Goal: Transaction & Acquisition: Purchase product/service

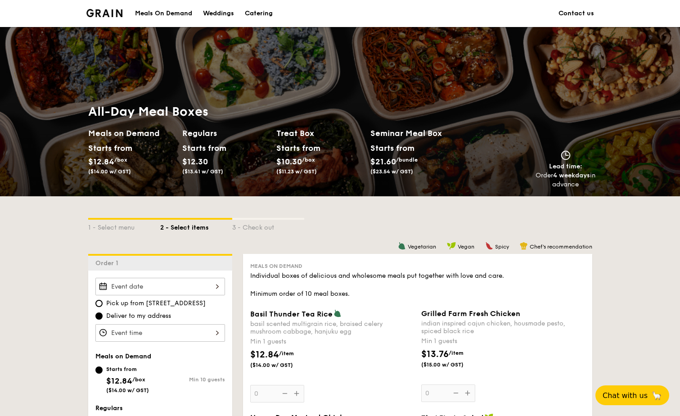
click at [176, 13] on div "Meals On Demand" at bounding box center [163, 13] width 57 height 27
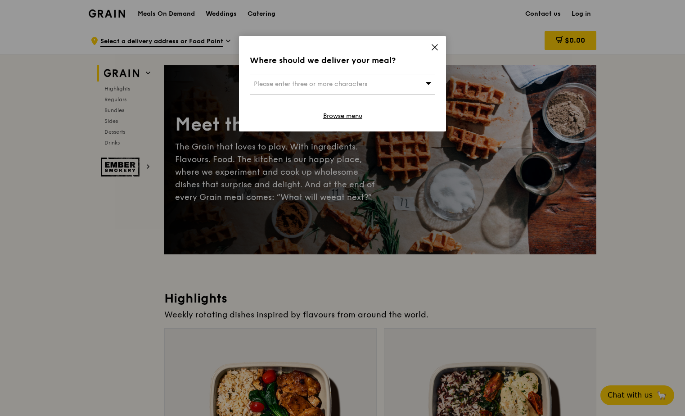
click at [323, 85] on span "Please enter three or more characters" at bounding box center [310, 84] width 113 height 8
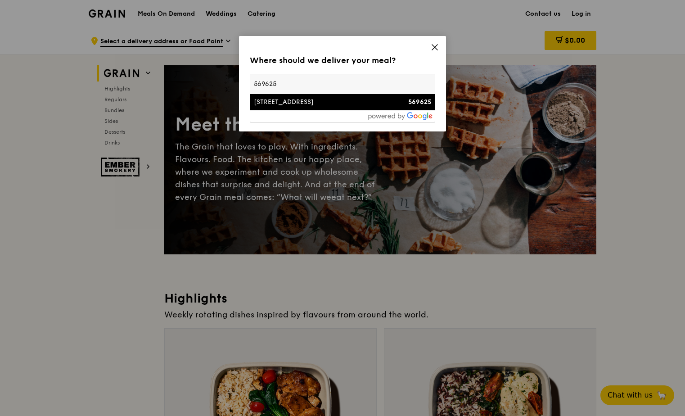
type input "569625"
click at [300, 100] on div "[STREET_ADDRESS]" at bounding box center [320, 102] width 133 height 9
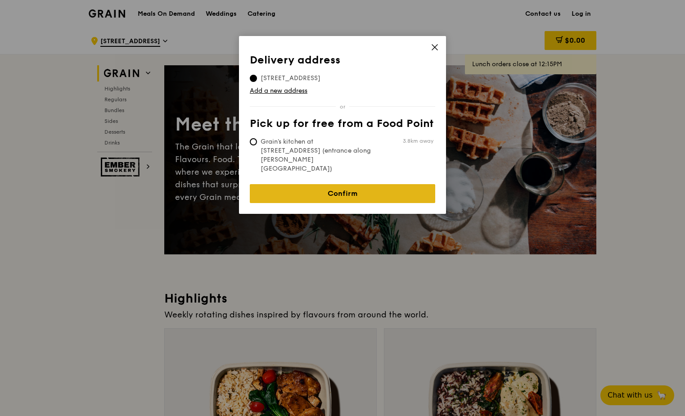
click at [345, 184] on link "Confirm" at bounding box center [342, 193] width 185 height 19
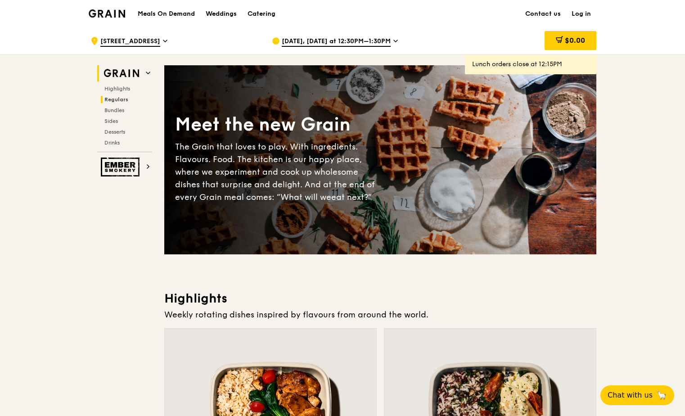
click at [122, 100] on span "Regulars" at bounding box center [116, 99] width 24 height 6
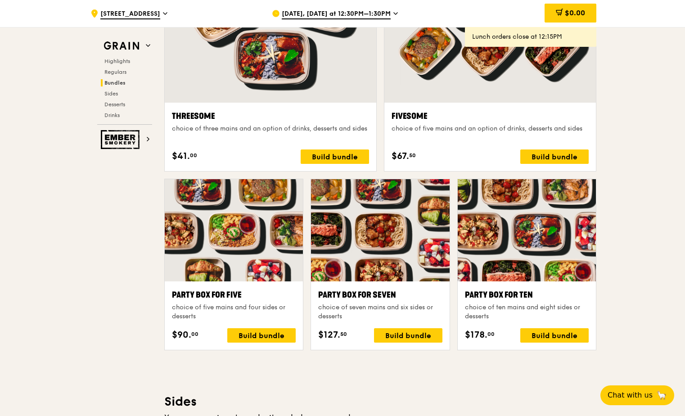
scroll to position [1619, 0]
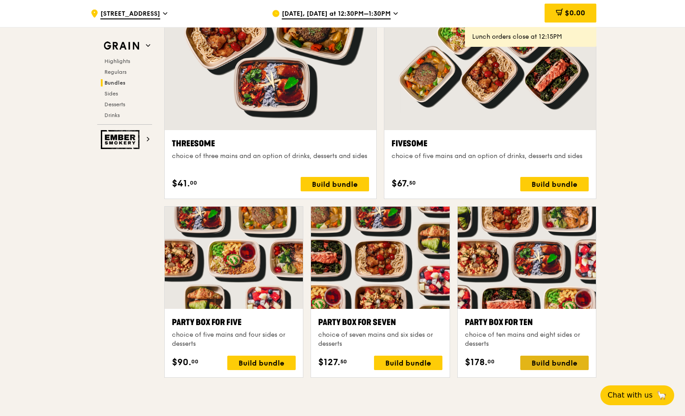
click at [560, 358] on div "Build bundle" at bounding box center [554, 362] width 68 height 14
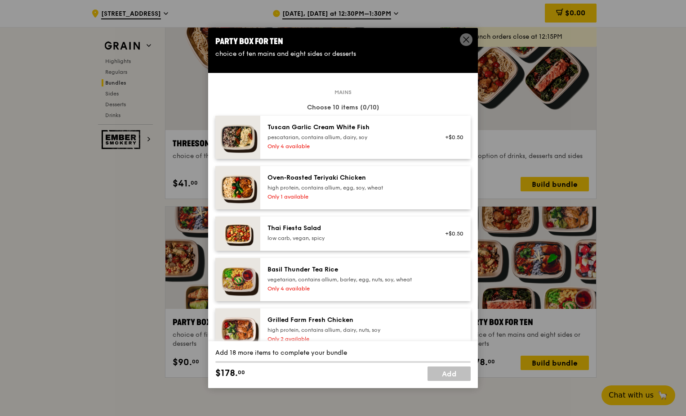
click at [464, 38] on icon at bounding box center [466, 39] width 5 height 5
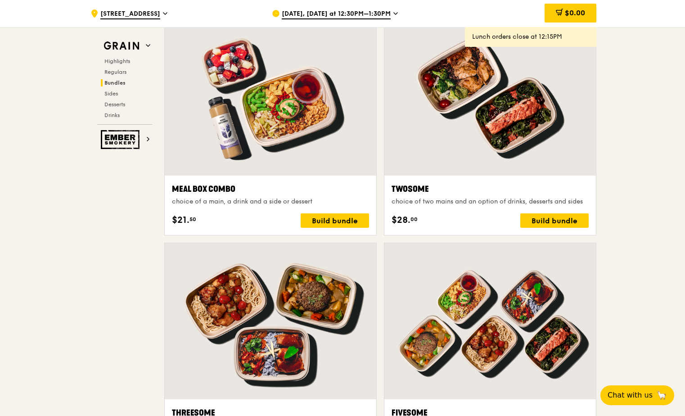
scroll to position [1349, 0]
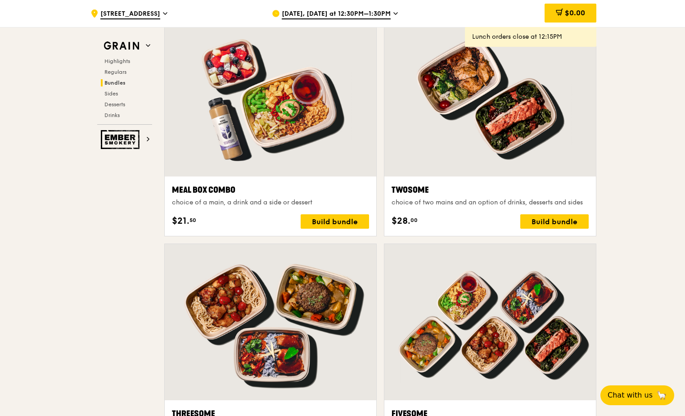
click at [289, 13] on span "[DATE], [DATE] at 12:30PM–1:30PM" at bounding box center [336, 14] width 109 height 10
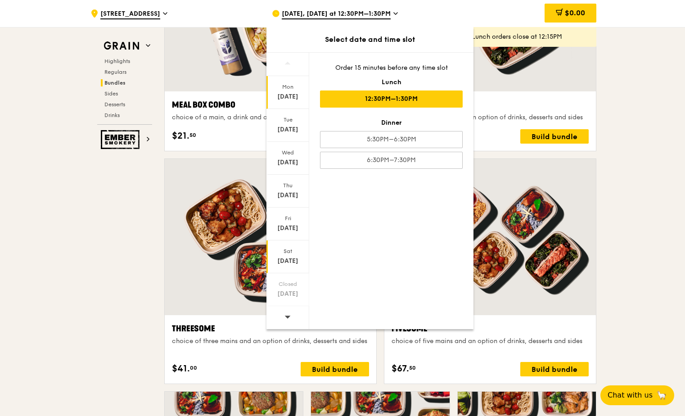
scroll to position [1439, 0]
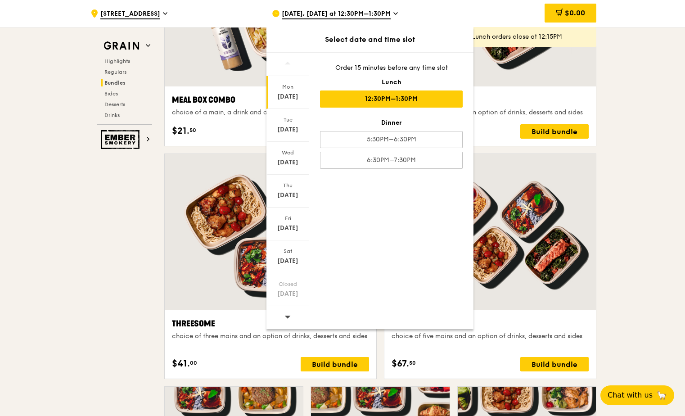
click at [286, 316] on icon at bounding box center [288, 316] width 6 height 3
click at [291, 130] on div "Sep 2" at bounding box center [288, 129] width 40 height 9
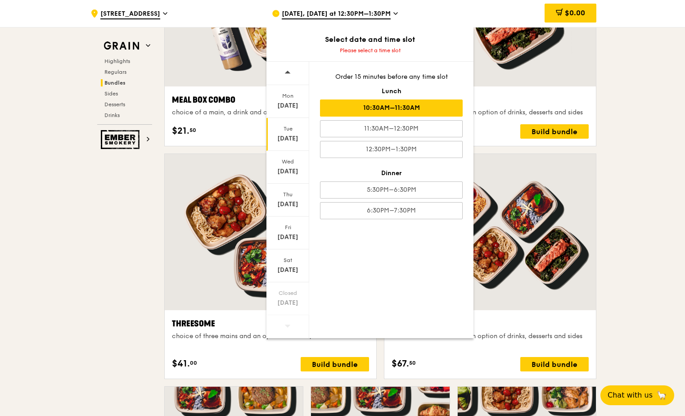
click at [421, 108] on div "10:30AM–11:30AM" at bounding box center [391, 107] width 143 height 17
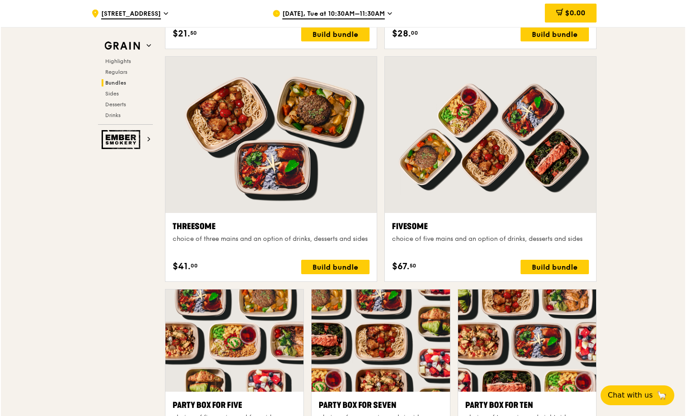
scroll to position [1619, 0]
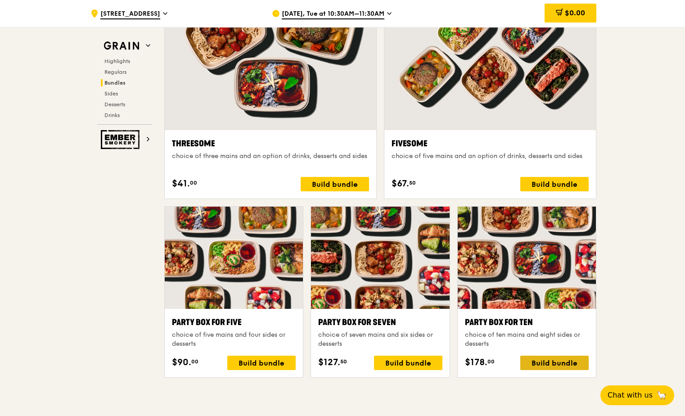
click at [567, 358] on div "Build bundle" at bounding box center [554, 362] width 68 height 14
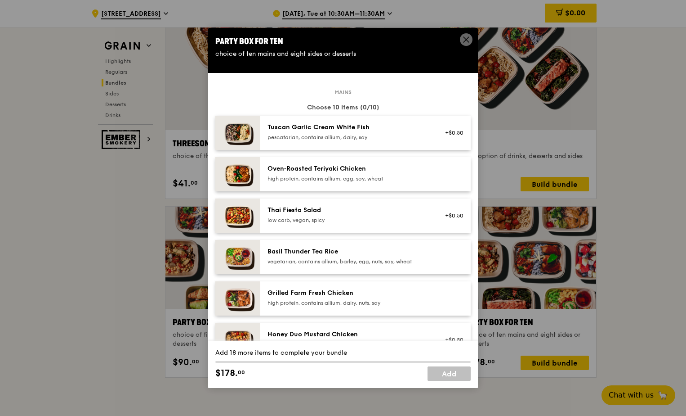
click at [463, 39] on icon at bounding box center [466, 40] width 8 height 8
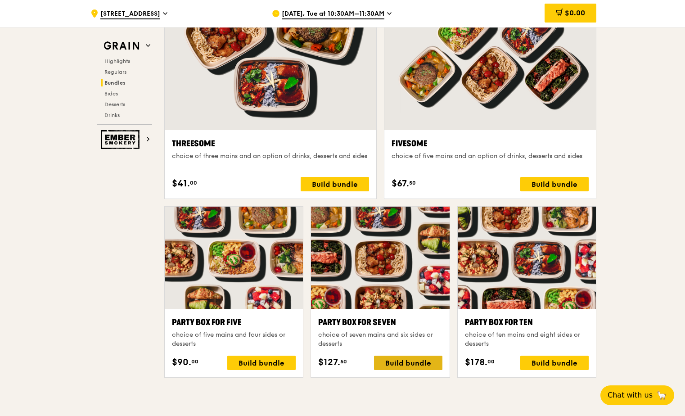
click at [410, 363] on div "Build bundle" at bounding box center [408, 362] width 68 height 14
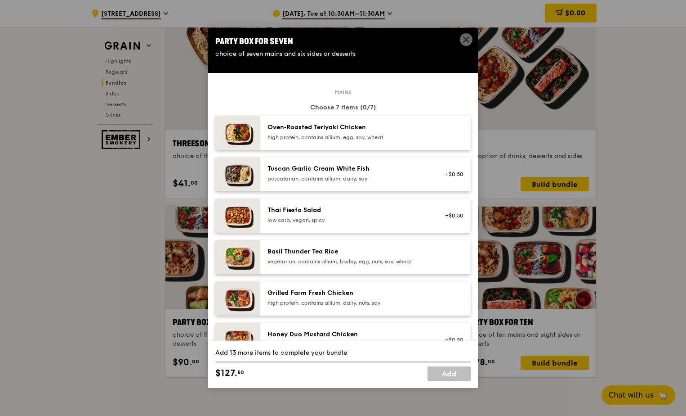
click at [305, 214] on div "Thai Fiesta Salad" at bounding box center [348, 210] width 161 height 9
click at [213, 208] on div "1x" at bounding box center [215, 210] width 10 height 10
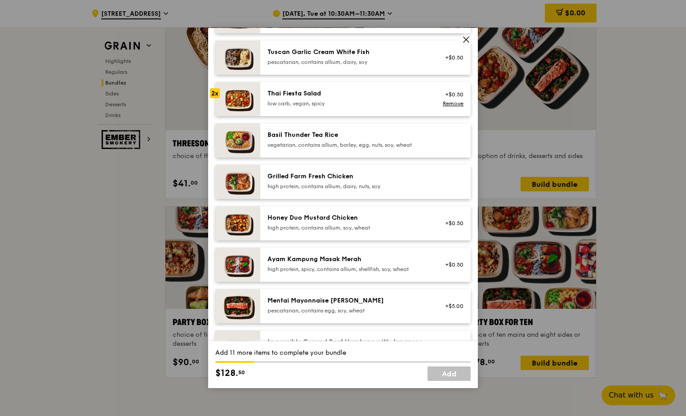
scroll to position [0, 0]
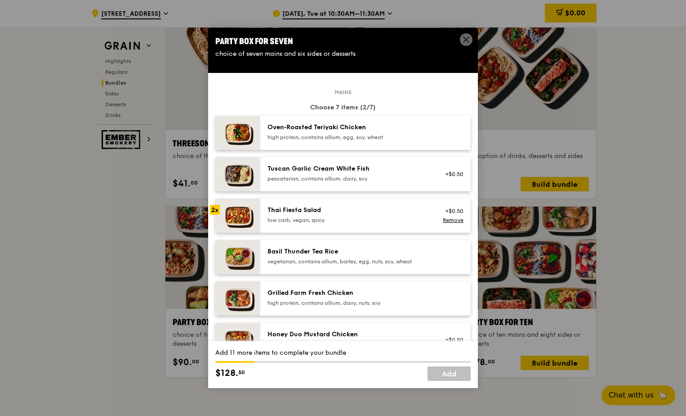
click at [221, 129] on img at bounding box center [237, 133] width 45 height 34
click at [214, 126] on div "1x" at bounding box center [215, 127] width 10 height 10
click at [214, 126] on div "2x" at bounding box center [215, 127] width 10 height 10
click at [214, 126] on div "3x" at bounding box center [215, 127] width 10 height 10
click at [214, 126] on div "4x" at bounding box center [215, 127] width 10 height 10
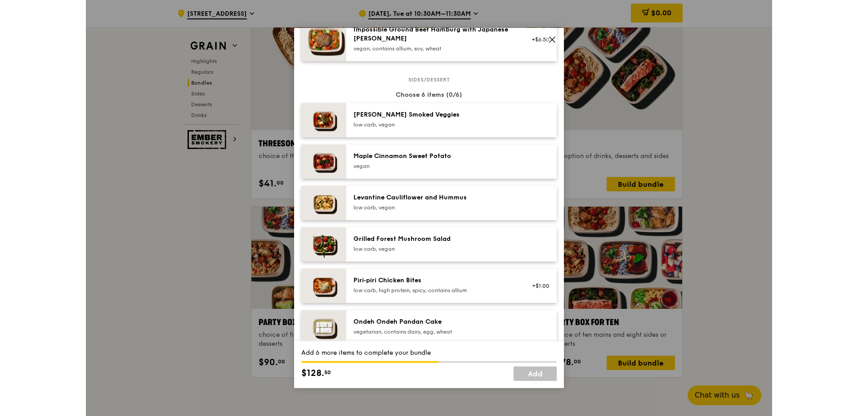
scroll to position [495, 0]
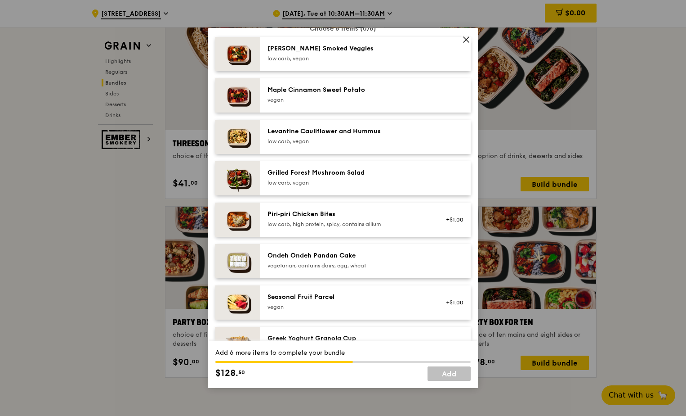
click at [219, 299] on div at bounding box center [215, 296] width 10 height 10
click at [217, 298] on div "1x" at bounding box center [215, 296] width 10 height 10
click at [217, 298] on div "2x" at bounding box center [215, 296] width 10 height 10
click at [217, 298] on div "3x" at bounding box center [215, 296] width 10 height 10
click at [217, 298] on div "4x" at bounding box center [215, 296] width 10 height 10
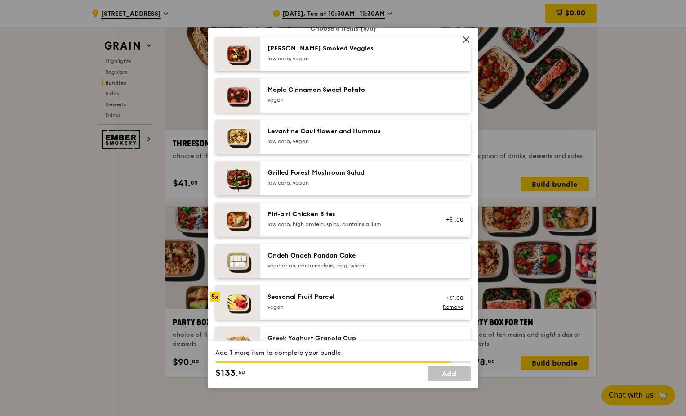
click at [217, 298] on div "5x" at bounding box center [215, 296] width 10 height 10
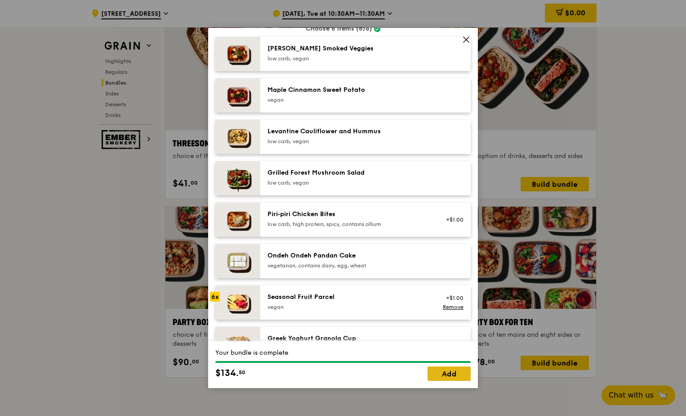
click at [453, 372] on link "Add" at bounding box center [449, 373] width 43 height 14
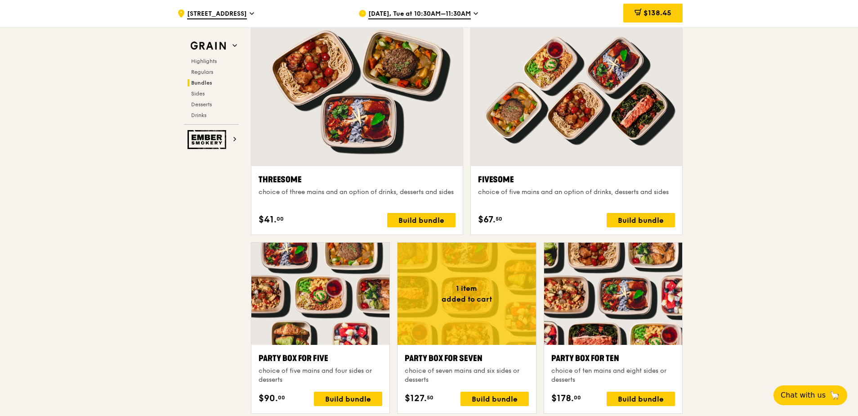
scroll to position [1439, 0]
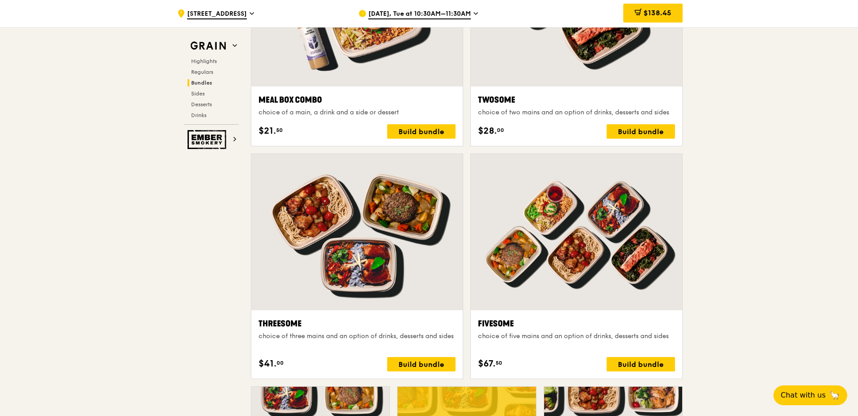
click at [650, 11] on span "$138.45" at bounding box center [658, 13] width 28 height 9
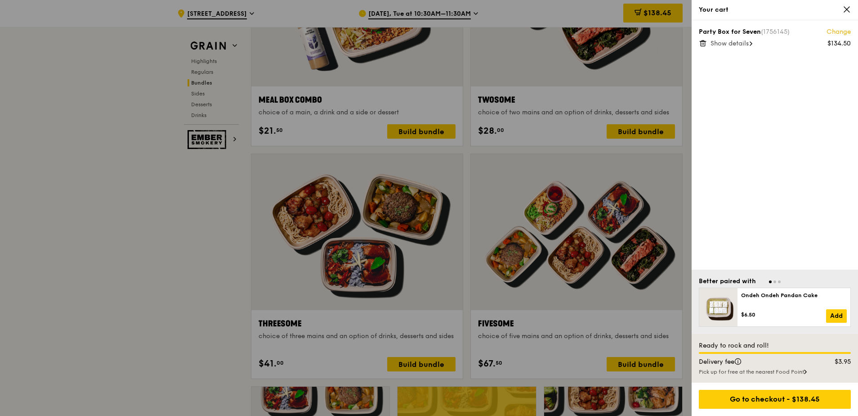
click at [686, 9] on icon at bounding box center [846, 9] width 5 height 5
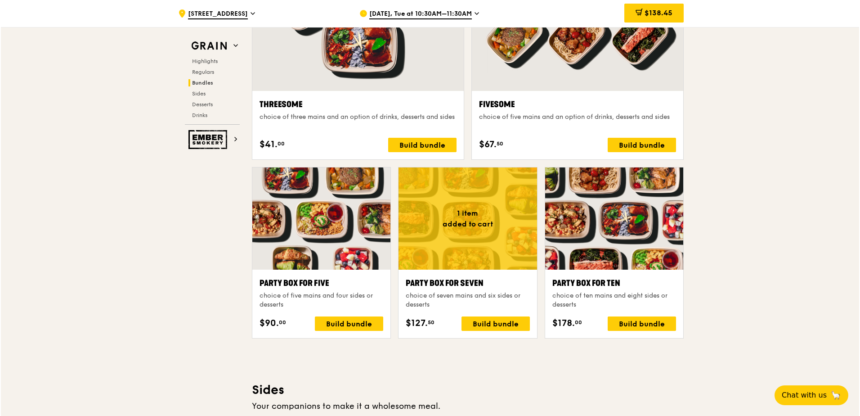
scroll to position [1664, 0]
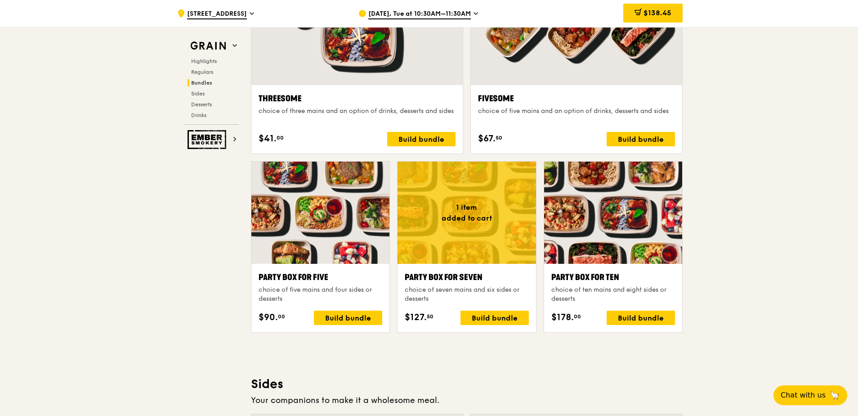
click at [468, 213] on div at bounding box center [467, 212] width 138 height 102
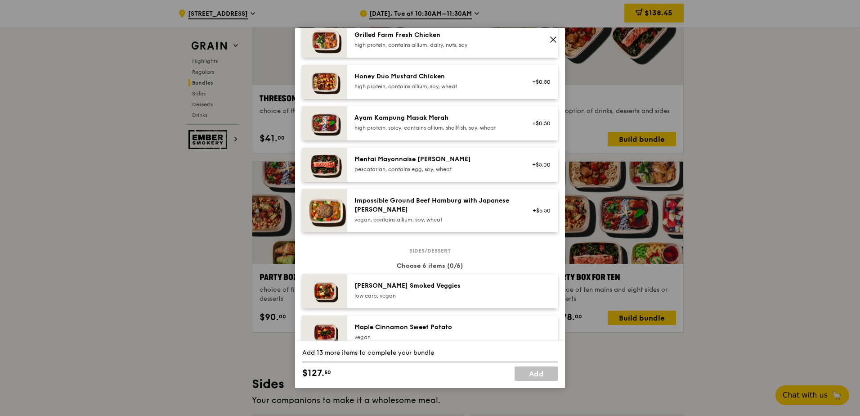
scroll to position [0, 0]
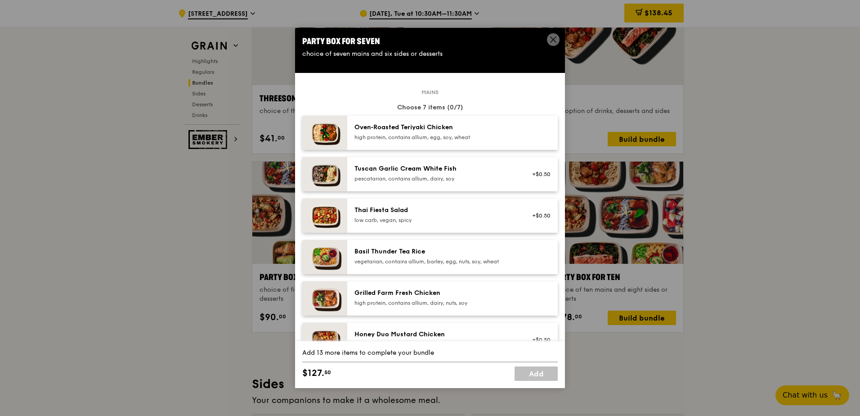
click at [317, 41] on div "Party Box for Seven" at bounding box center [429, 41] width 255 height 13
click at [551, 39] on icon at bounding box center [553, 40] width 8 height 8
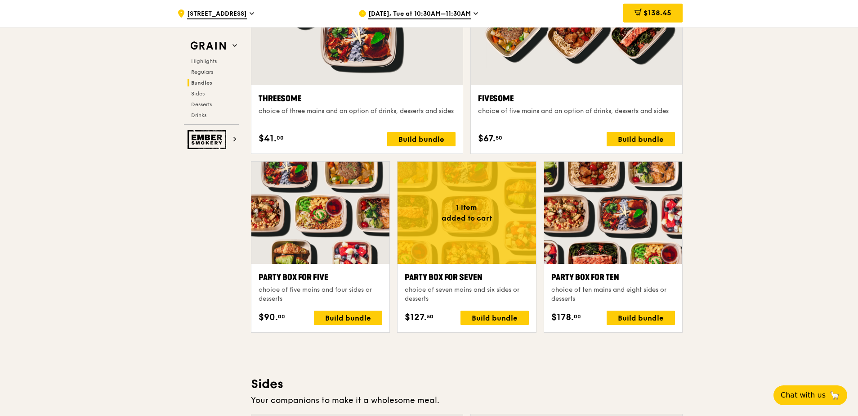
click at [635, 10] on icon at bounding box center [637, 11] width 5 height 3
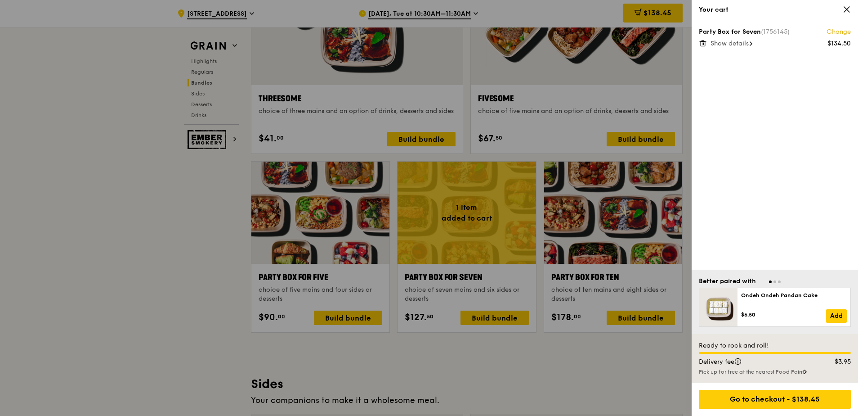
click at [686, 31] on link "Change" at bounding box center [839, 31] width 24 height 9
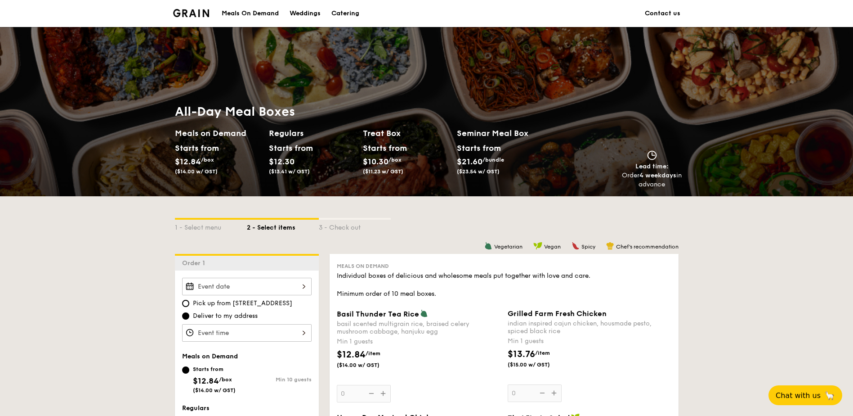
click at [253, 13] on div "Meals On Demand" at bounding box center [250, 13] width 57 height 27
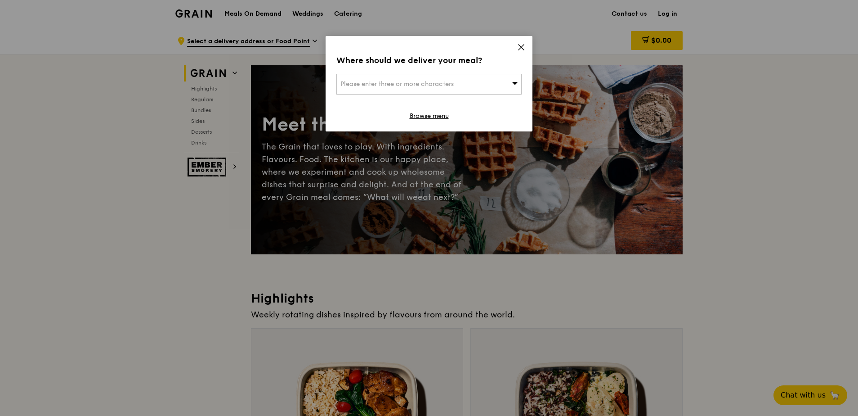
click at [368, 84] on span "Please enter three or more characters" at bounding box center [396, 84] width 113 height 8
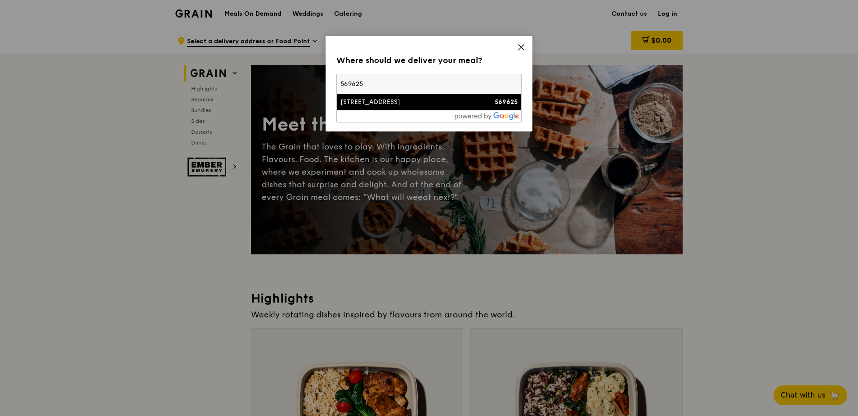
type input "569625"
click at [376, 101] on div "[STREET_ADDRESS]" at bounding box center [406, 102] width 133 height 9
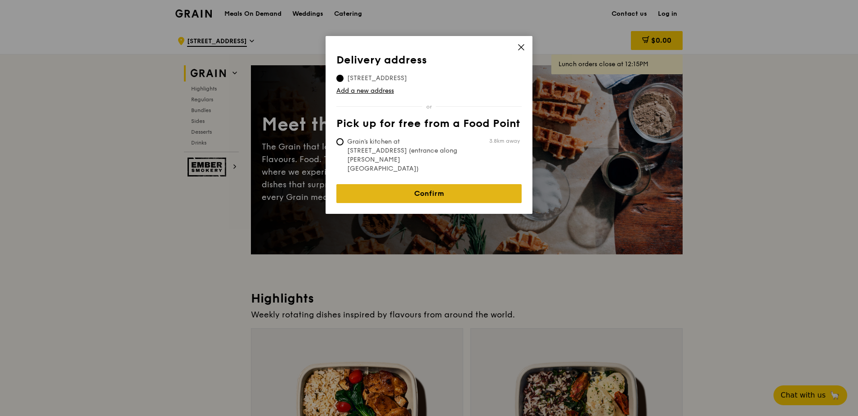
click at [437, 184] on link "Confirm" at bounding box center [428, 193] width 185 height 19
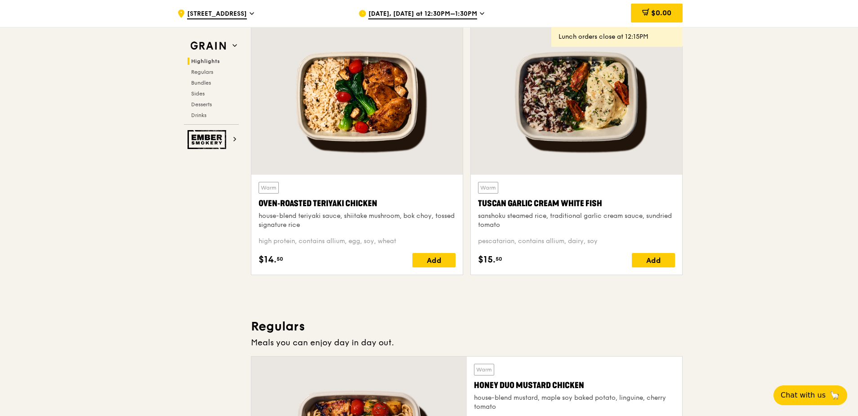
scroll to position [315, 0]
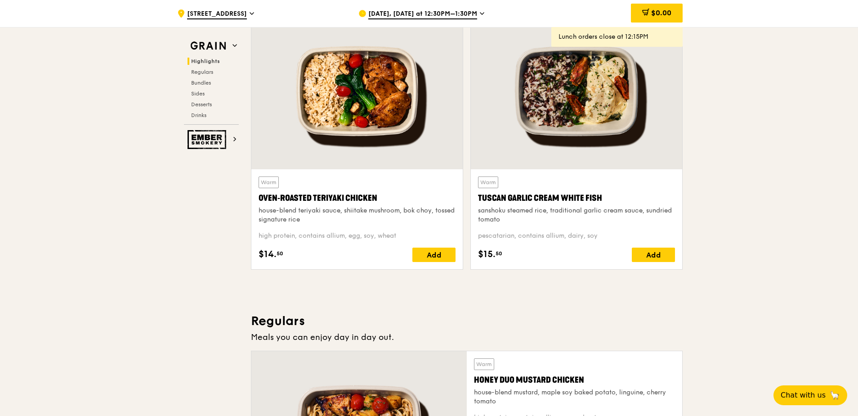
drag, startPoint x: 358, startPoint y: 108, endPoint x: 342, endPoint y: 91, distance: 23.2
